Goal: Task Accomplishment & Management: Manage account settings

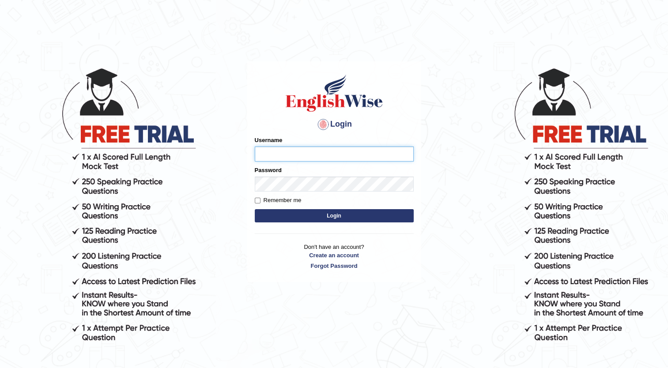
type input "Maria1224"
click at [346, 213] on button "Login" at bounding box center [334, 215] width 159 height 13
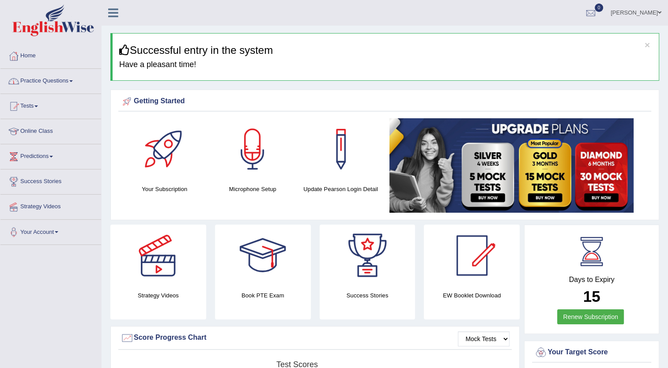
click at [72, 80] on span at bounding box center [71, 81] width 4 height 2
